Goal: Feedback & Contribution: Submit feedback/report problem

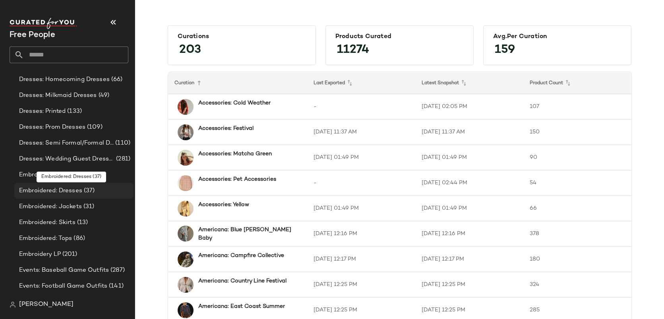
scroll to position [926, 0]
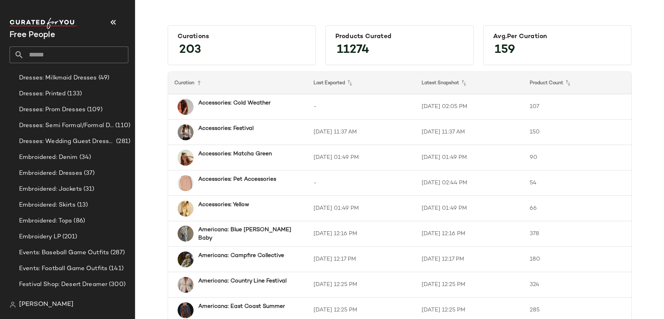
click at [65, 56] on input "text" at bounding box center [76, 54] width 104 height 17
click at [79, 58] on input "text" at bounding box center [76, 54] width 104 height 17
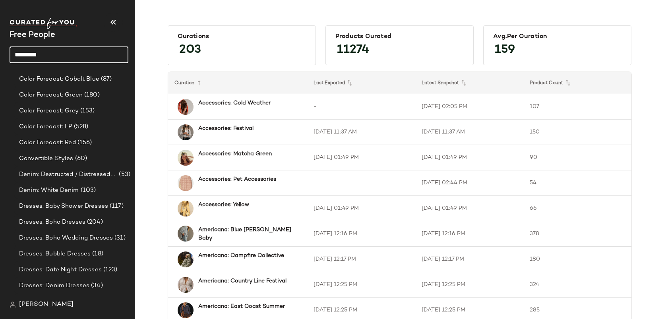
scroll to position [952, 0]
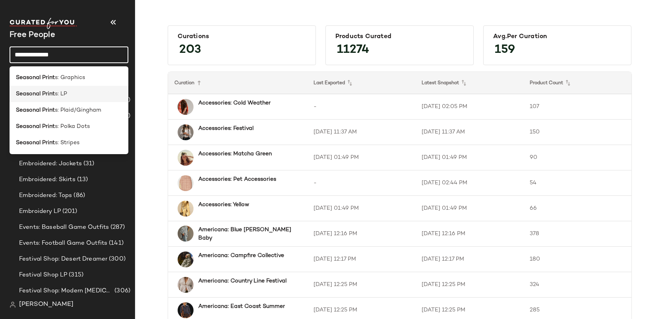
type input "**********"
click at [55, 94] on span "s: LP" at bounding box center [61, 94] width 12 height 8
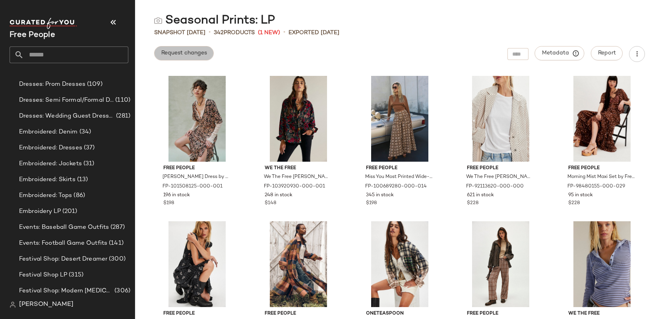
click at [178, 54] on span "Request changes" at bounding box center [184, 53] width 46 height 6
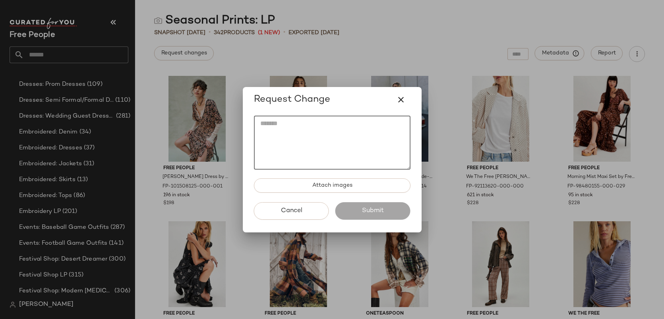
click at [292, 134] on textarea at bounding box center [332, 143] width 157 height 54
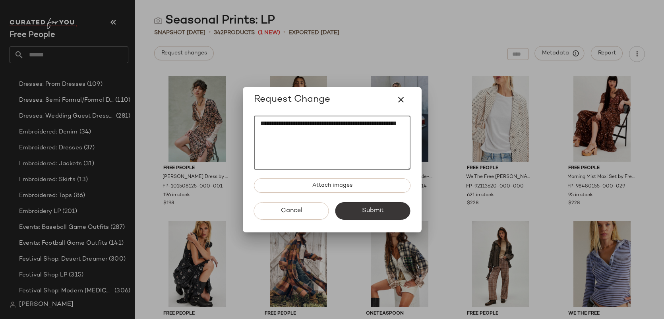
type textarea "**********"
click at [369, 213] on span "Submit" at bounding box center [372, 211] width 22 height 8
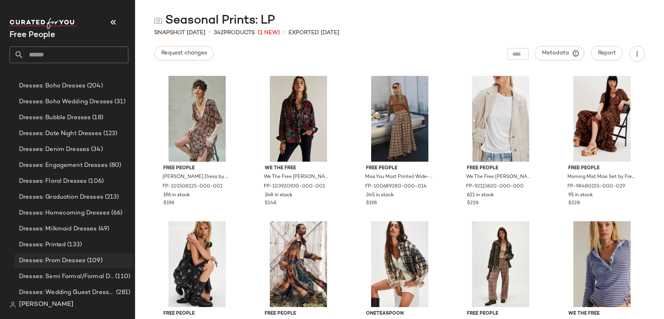
scroll to position [773, 0]
